Goal: Communication & Community: Ask a question

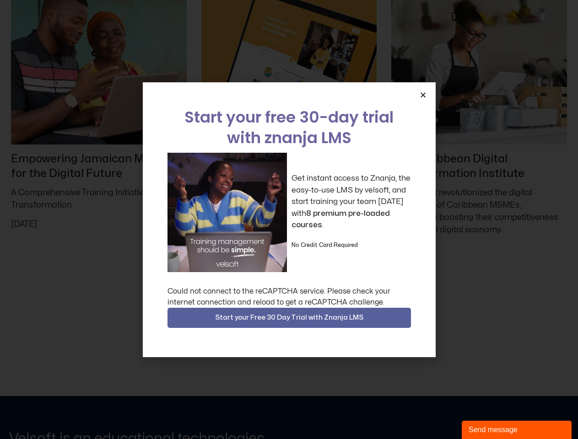
click at [289, 220] on div "Get instant access to Znanja, the easy-to-use LMS by velsoft, and start trainin…" at bounding box center [288, 212] width 243 height 119
click at [423, 95] on icon "Close" at bounding box center [422, 94] width 7 height 7
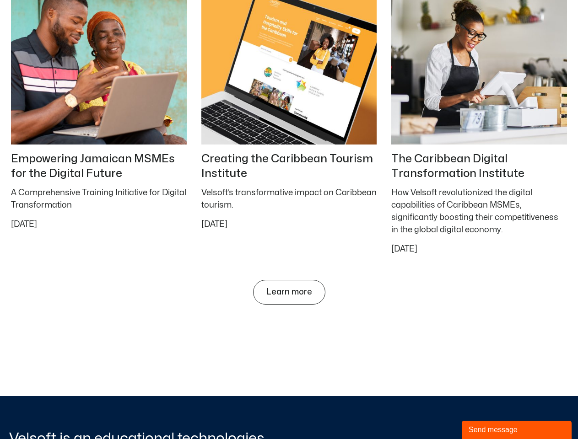
click at [516, 430] on div "Send message" at bounding box center [516, 429] width 96 height 11
